Goal: Task Accomplishment & Management: Manage account settings

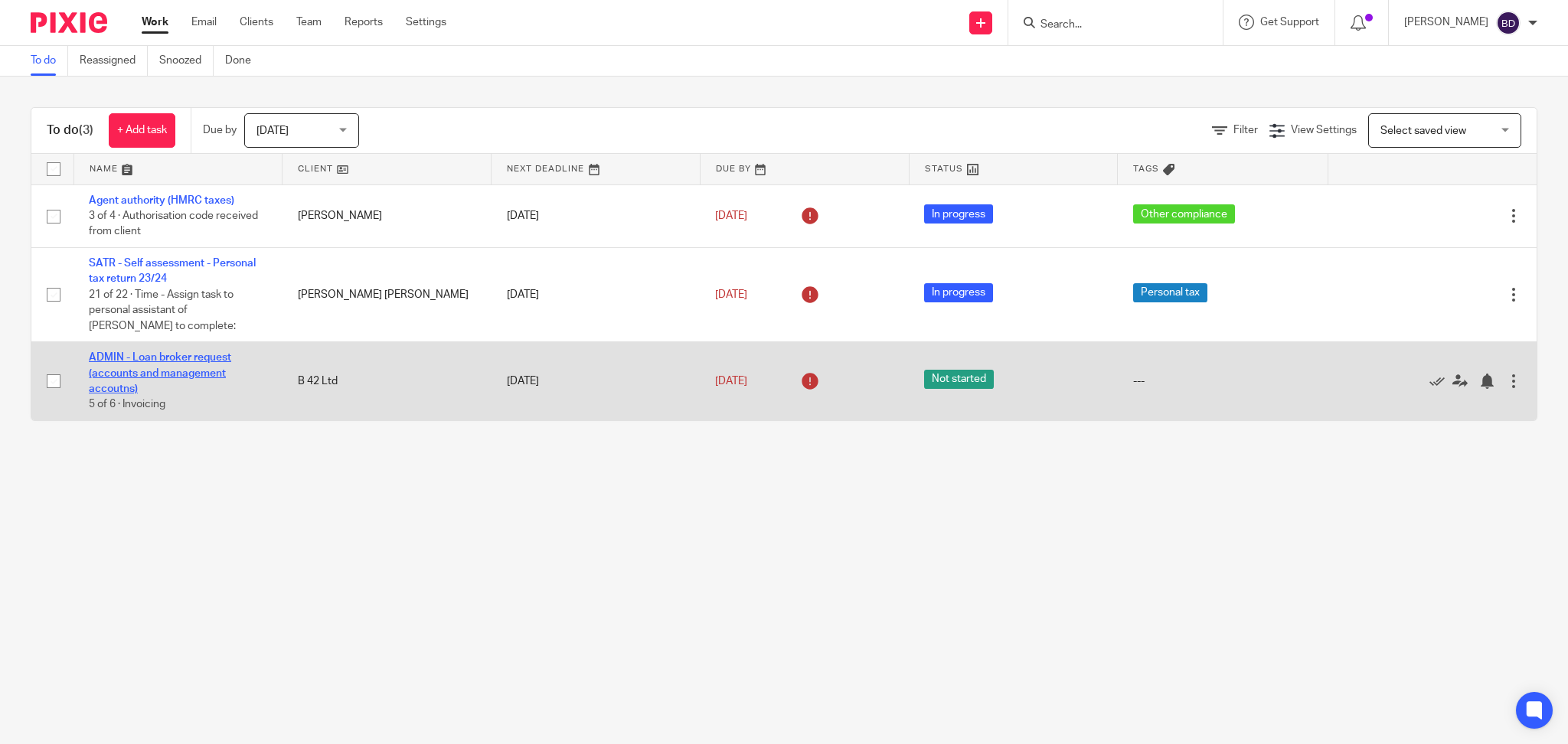
click at [164, 375] on link "ADMIN - Loan broker request (accounts and management accoutns)" at bounding box center [160, 374] width 143 height 42
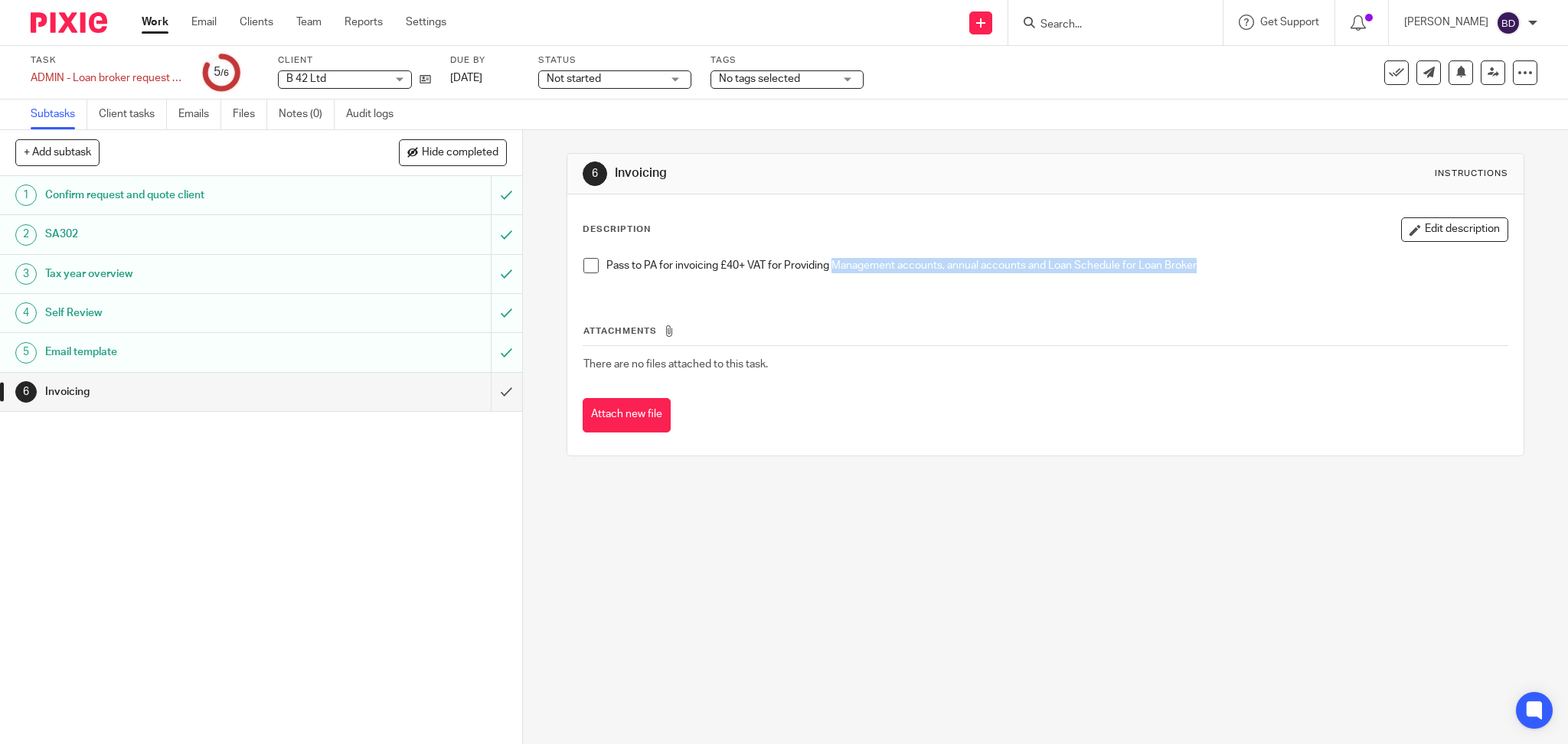
drag, startPoint x: 826, startPoint y: 263, endPoint x: 1204, endPoint y: 255, distance: 378.1
click at [1204, 255] on div "Pass to PA for invoicing £40+ VAT for Providing Management accounts, annual acc…" at bounding box center [1045, 272] width 940 height 42
copy p "Management accounts, annual accounts and Loan Schedule for Loan Broker"
click at [583, 270] on span at bounding box center [590, 265] width 15 height 16
click at [1385, 84] on button at bounding box center [1396, 73] width 24 height 24
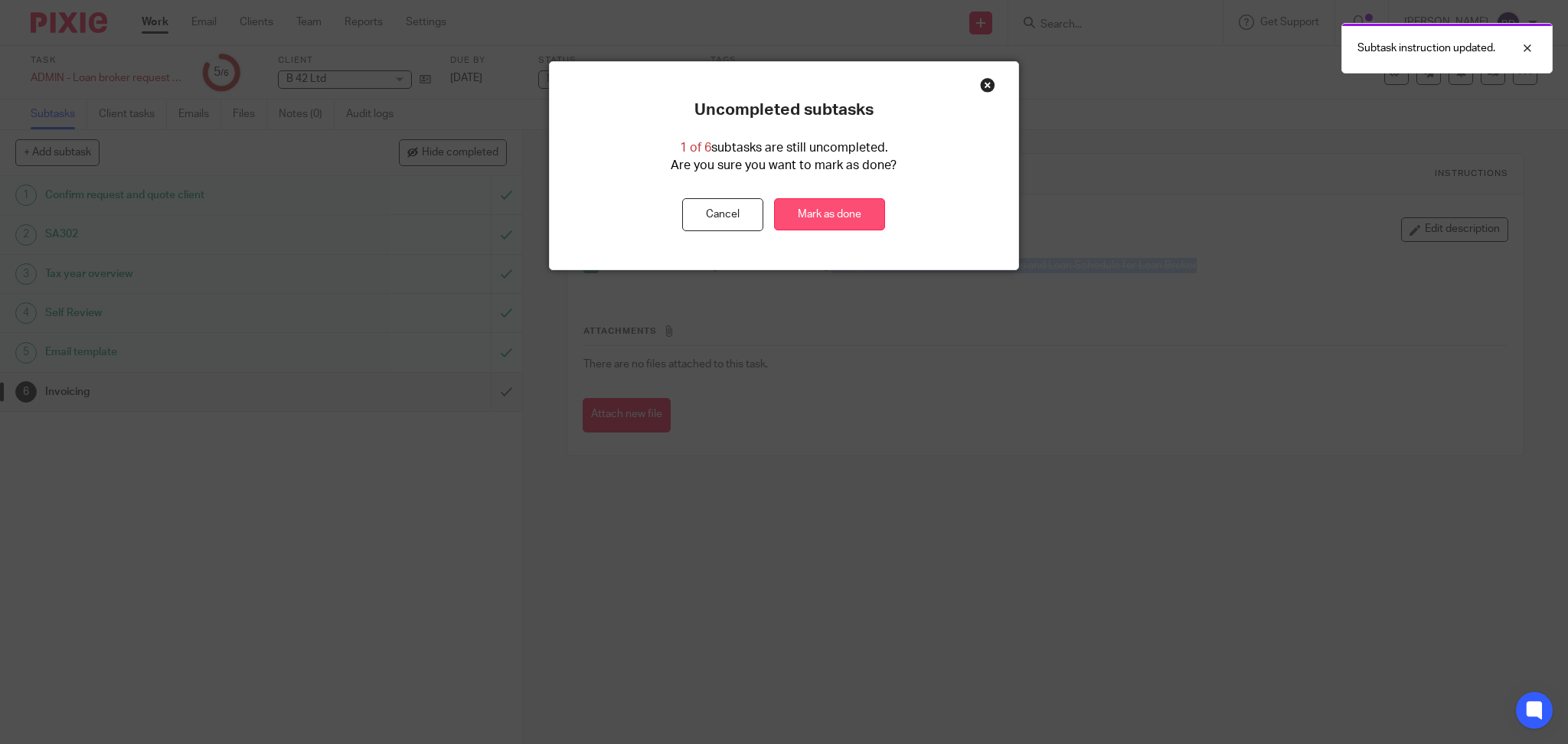
click at [806, 221] on link "Mark as done" at bounding box center [829, 215] width 111 height 33
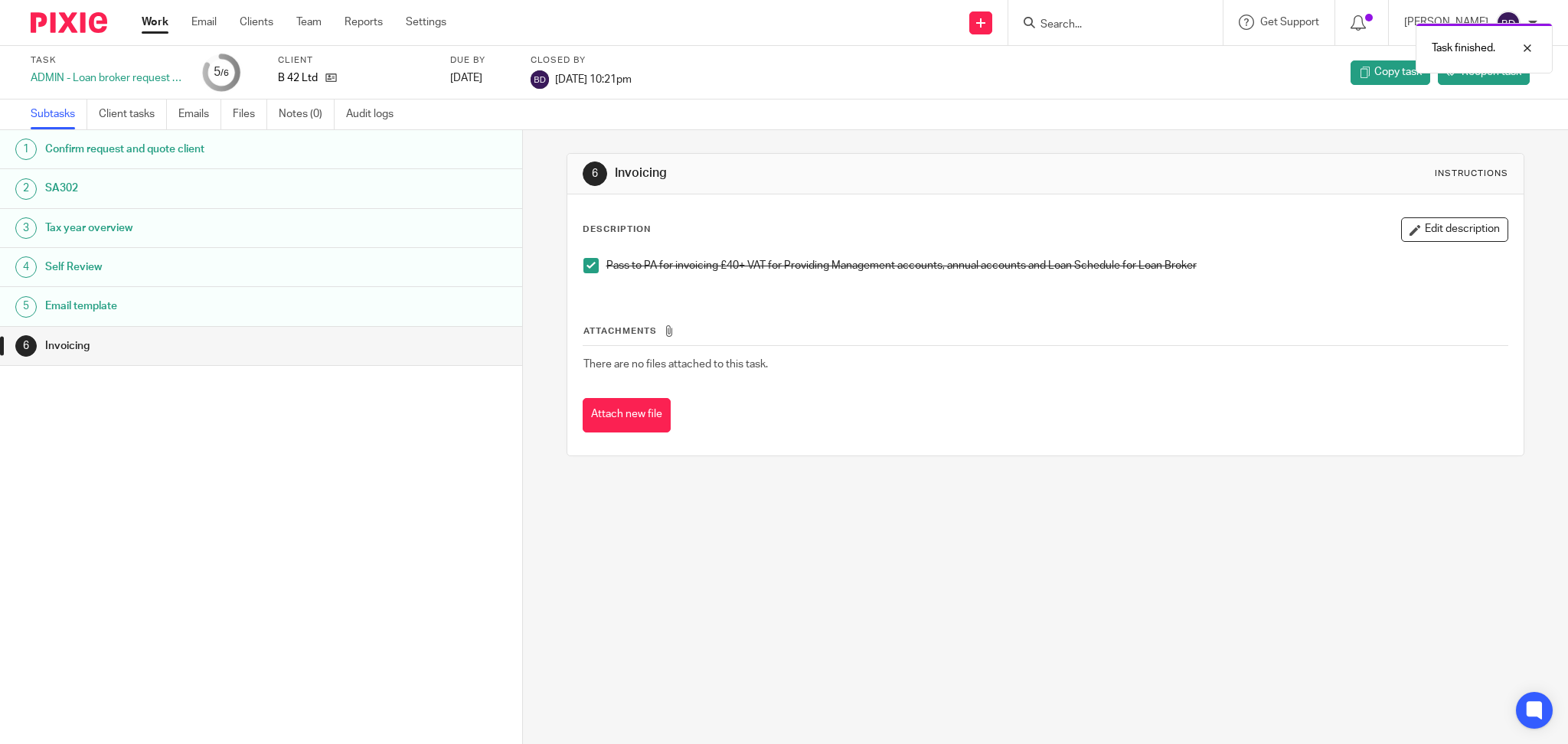
click at [151, 10] on div "Work Email Clients Team Reports Settings Work Email Clients Team Reports Settin…" at bounding box center [298, 22] width 343 height 45
click at [161, 22] on link "Work" at bounding box center [155, 22] width 27 height 16
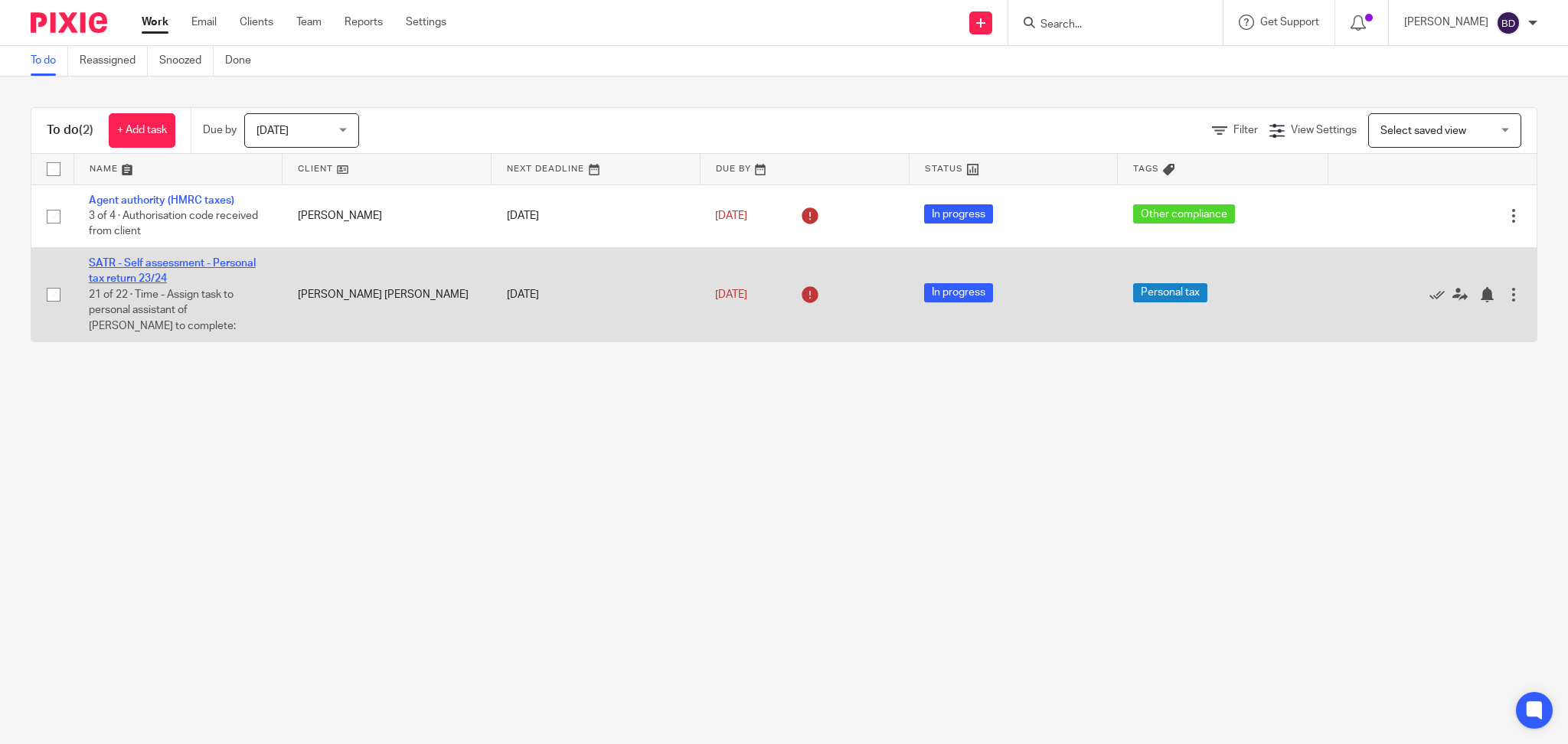
click at [175, 268] on link "SATR - Self assessment - Personal tax return 23/24" at bounding box center [172, 271] width 167 height 26
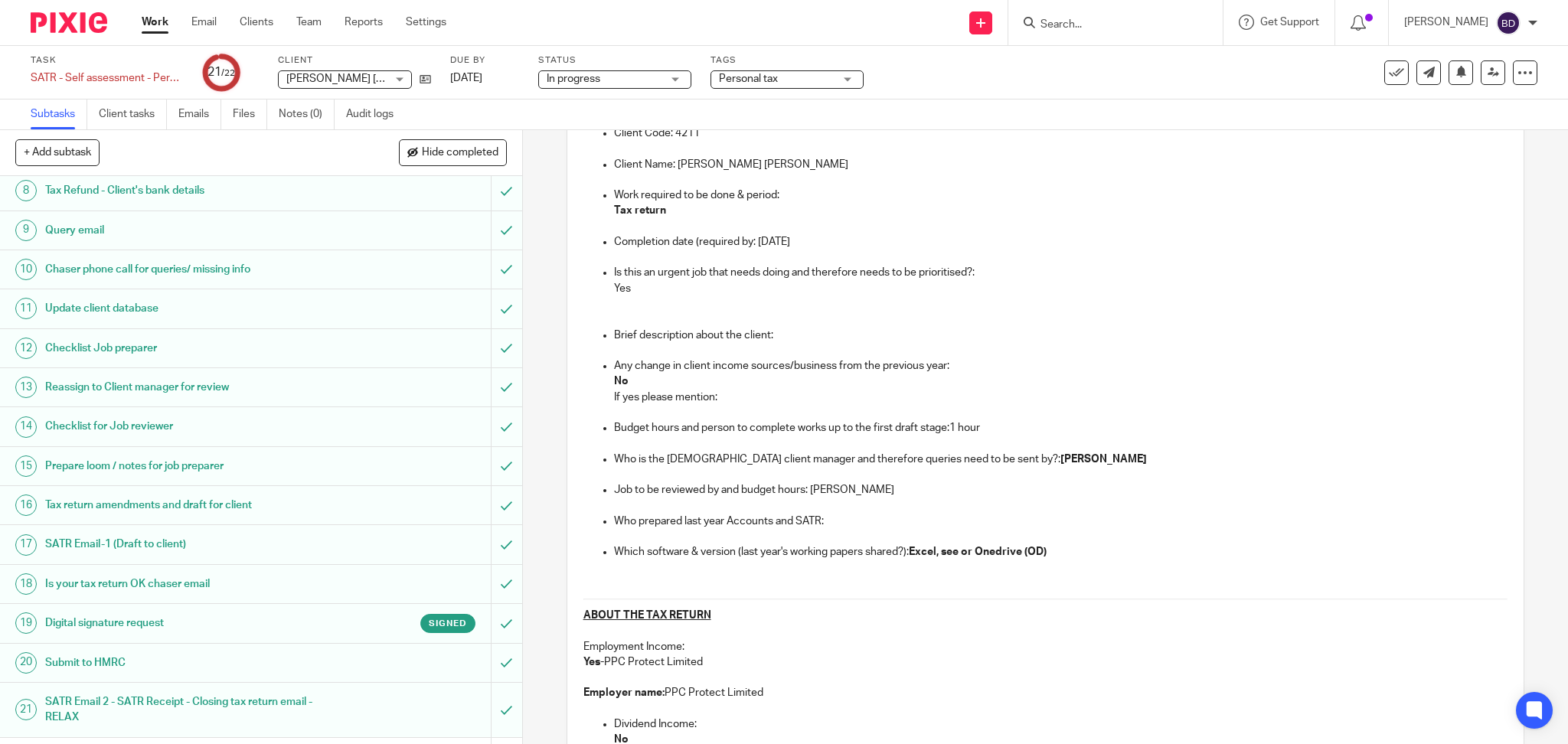
scroll to position [360, 0]
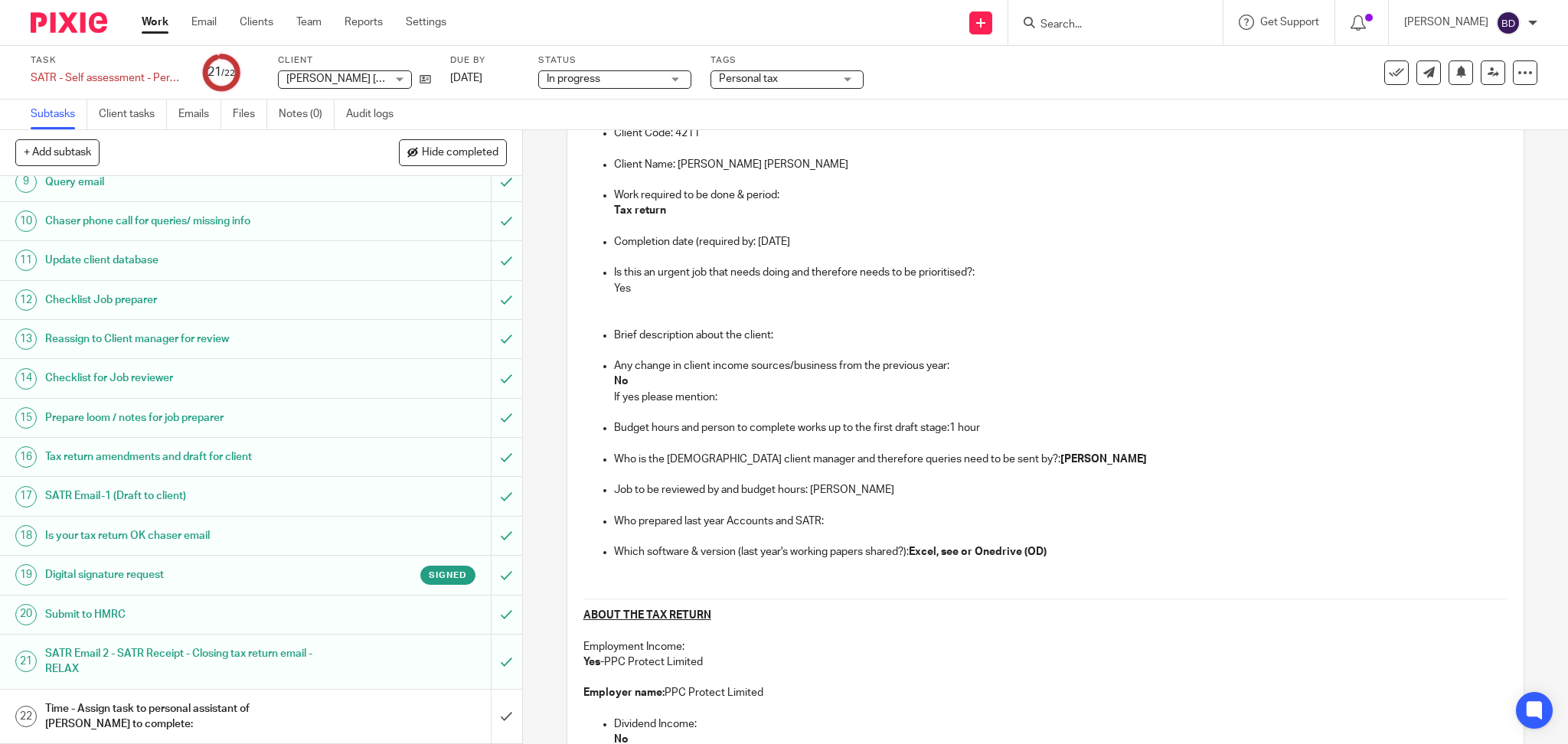
click at [139, 708] on h1 "Time - Assign task to personal assistant of Aaron to complete:" at bounding box center [188, 717] width 287 height 39
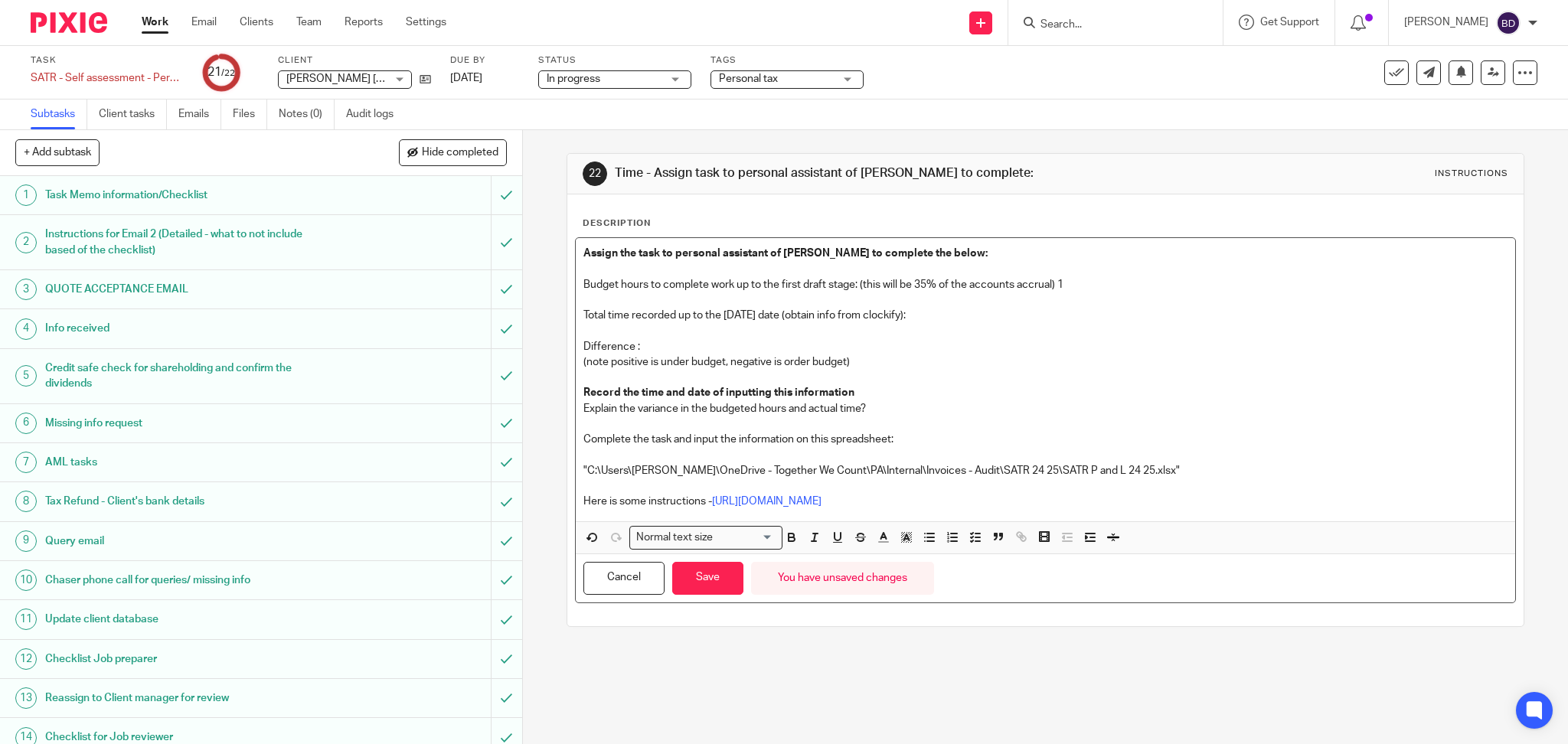
click at [929, 314] on p "Total time recorded up to the [DATE] date (obtain info from clockify):" at bounding box center [1045, 315] width 925 height 16
click at [675, 343] on p "Difference :" at bounding box center [1045, 347] width 925 height 16
click at [696, 588] on button "Save" at bounding box center [707, 578] width 71 height 33
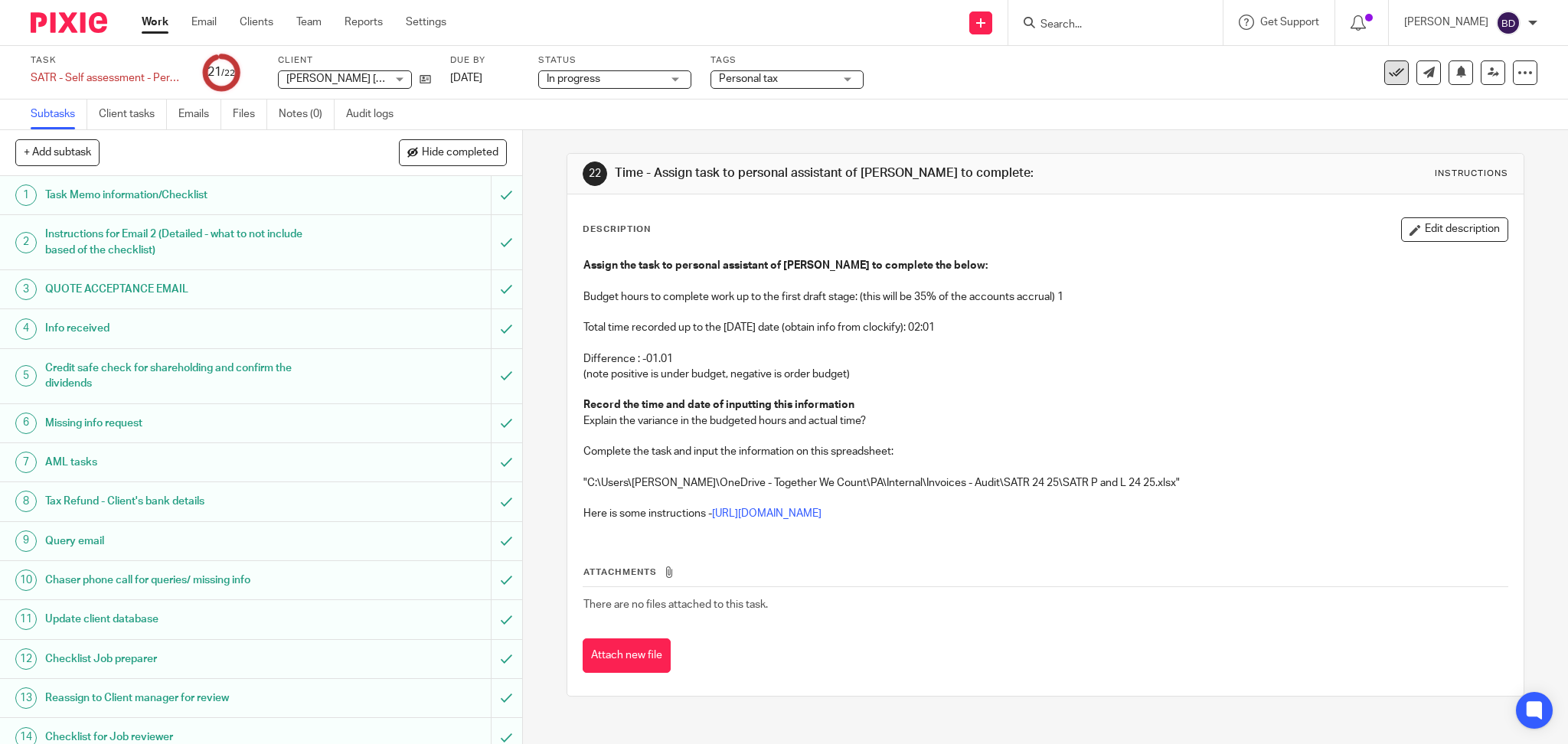
click at [1389, 69] on icon at bounding box center [1396, 73] width 15 height 16
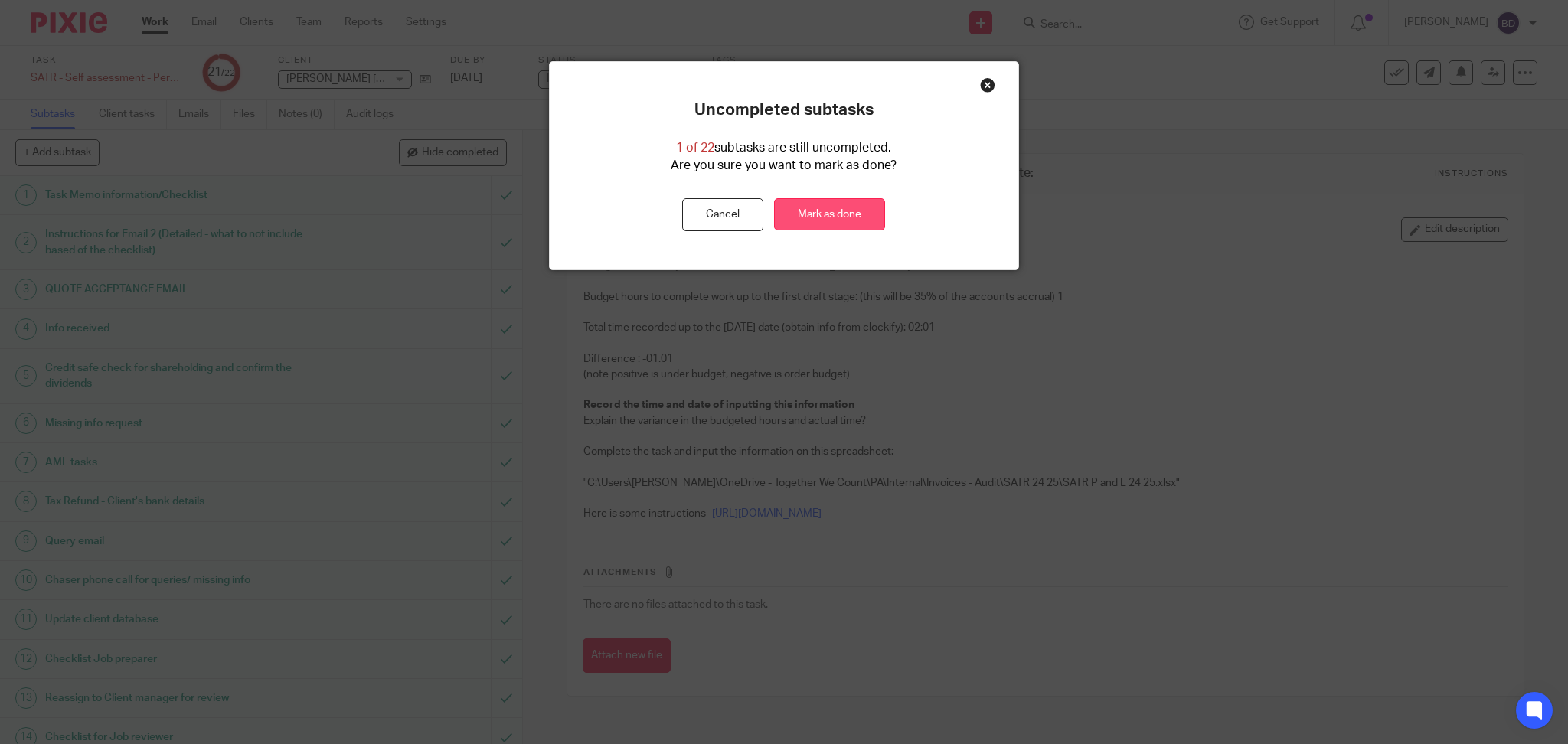
click at [797, 207] on link "Mark as done" at bounding box center [829, 215] width 111 height 33
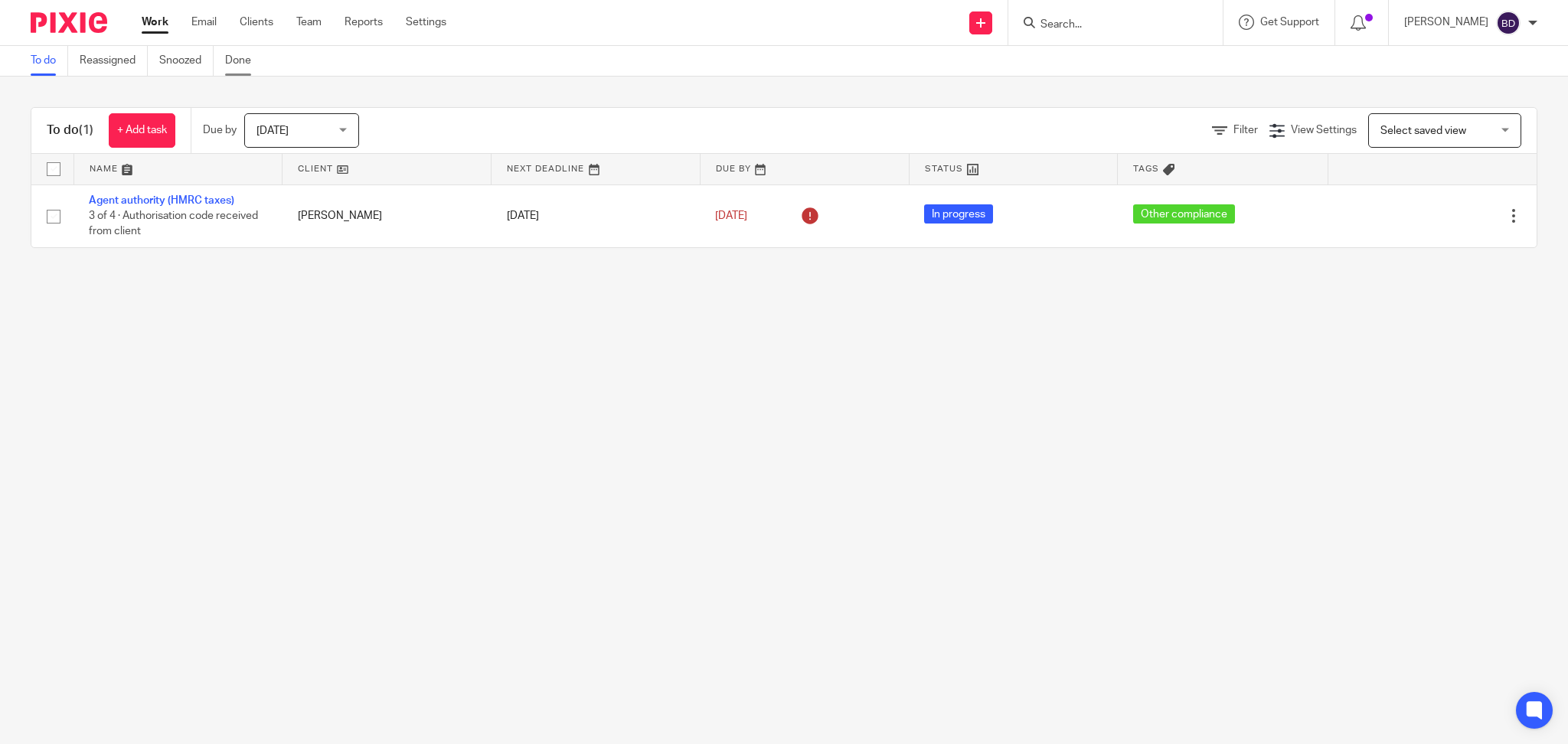
click at [239, 65] on link "Done" at bounding box center [244, 60] width 38 height 30
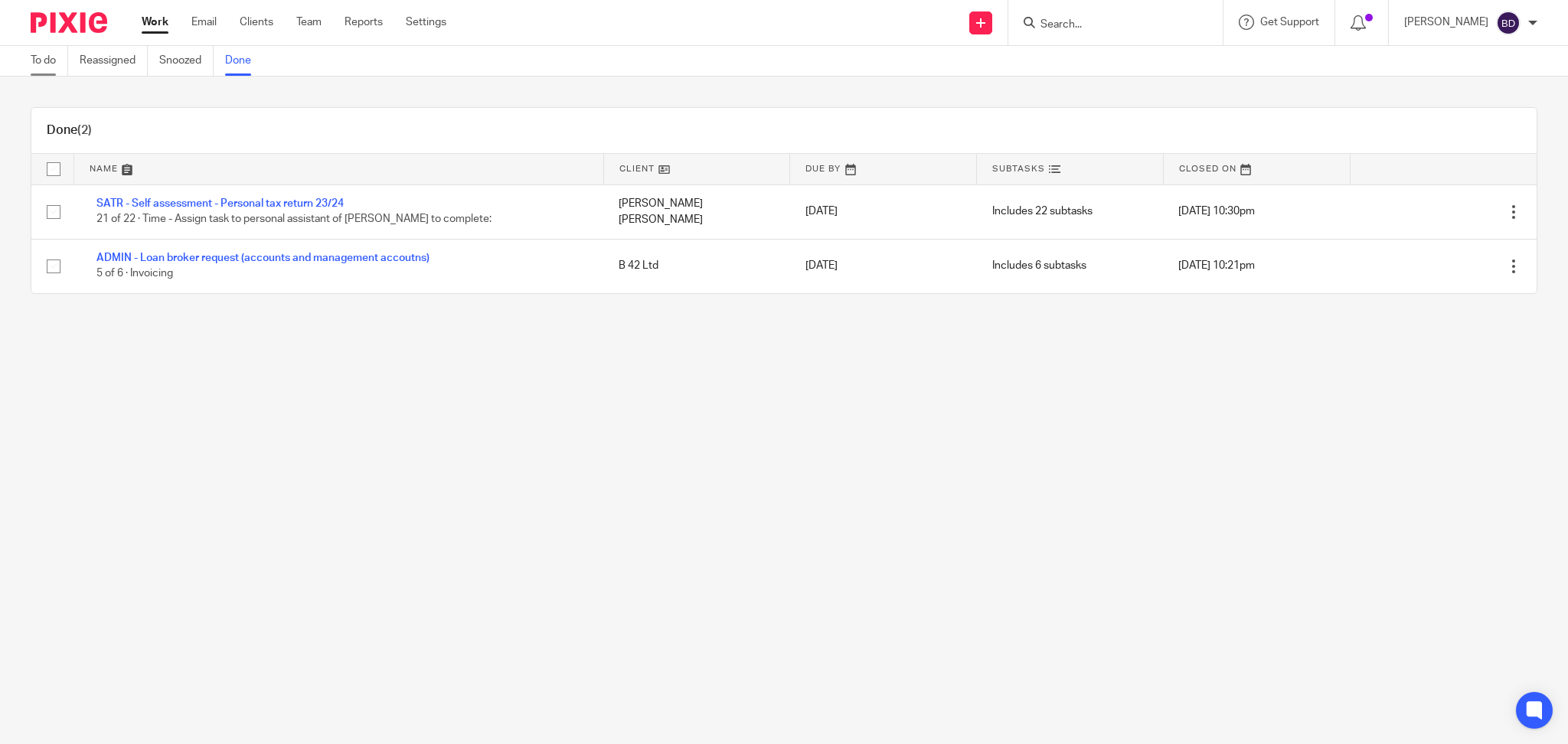
click at [40, 69] on link "To do" at bounding box center [50, 60] width 38 height 30
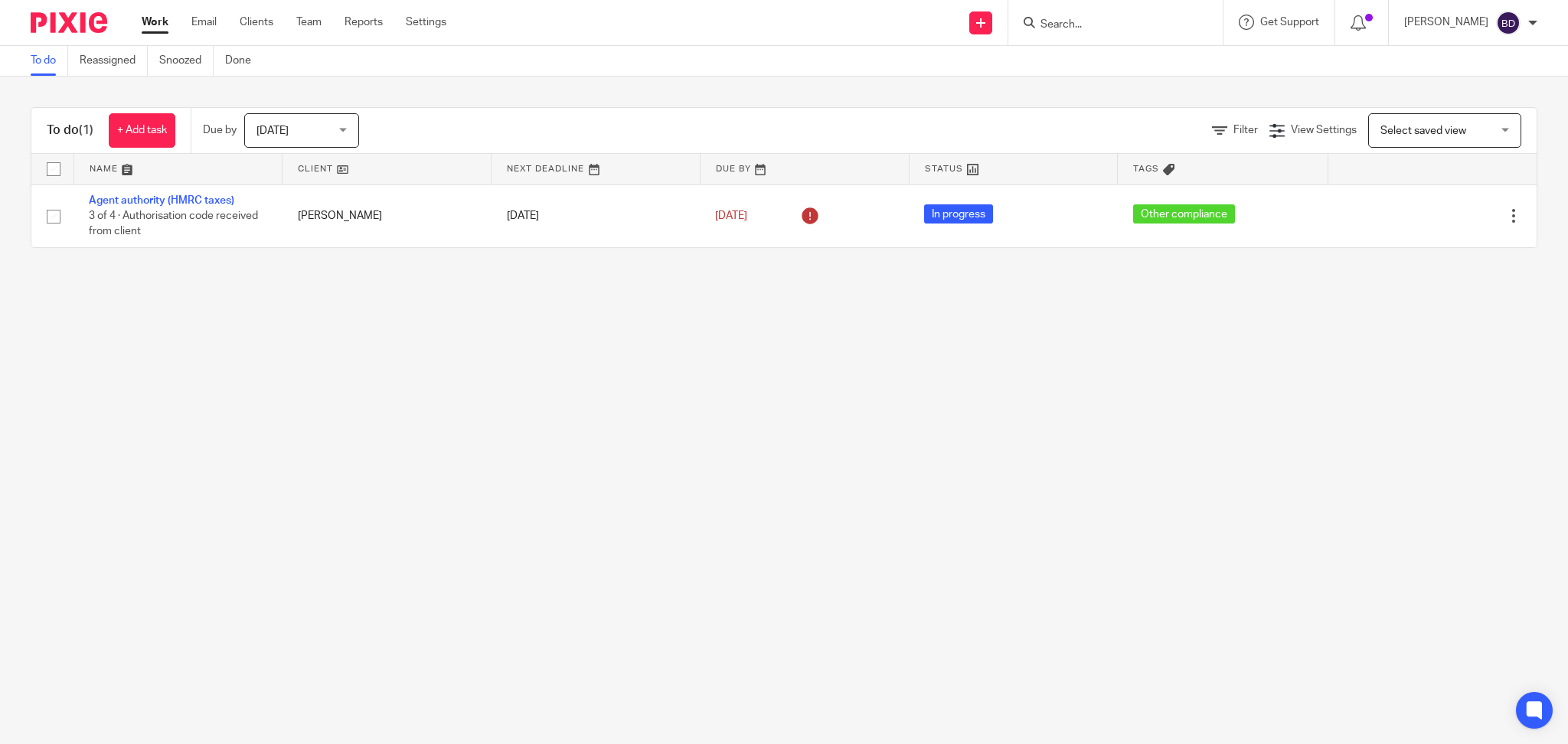
click at [916, 638] on main "To do Reassigned Snoozed Done To do (1) + Add task Due by [DATE] [DATE] [DATE] …" at bounding box center [784, 372] width 1568 height 744
click at [1022, 368] on main "To do Reassigned Snoozed Done To do (1) + Add task Due by [DATE] [DATE] [DATE] …" at bounding box center [784, 372] width 1568 height 744
click at [730, 540] on main "To do Reassigned Snoozed Done To do (1) + Add task Due by [DATE] [DATE] [DATE] …" at bounding box center [784, 372] width 1568 height 744
